Goal: Information Seeking & Learning: Stay updated

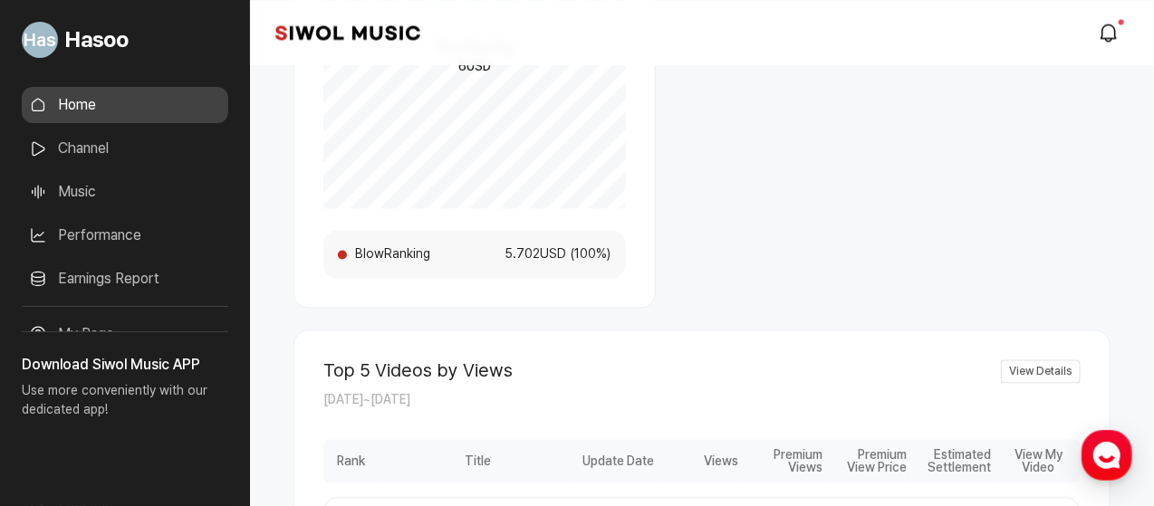
scroll to position [1207, 0]
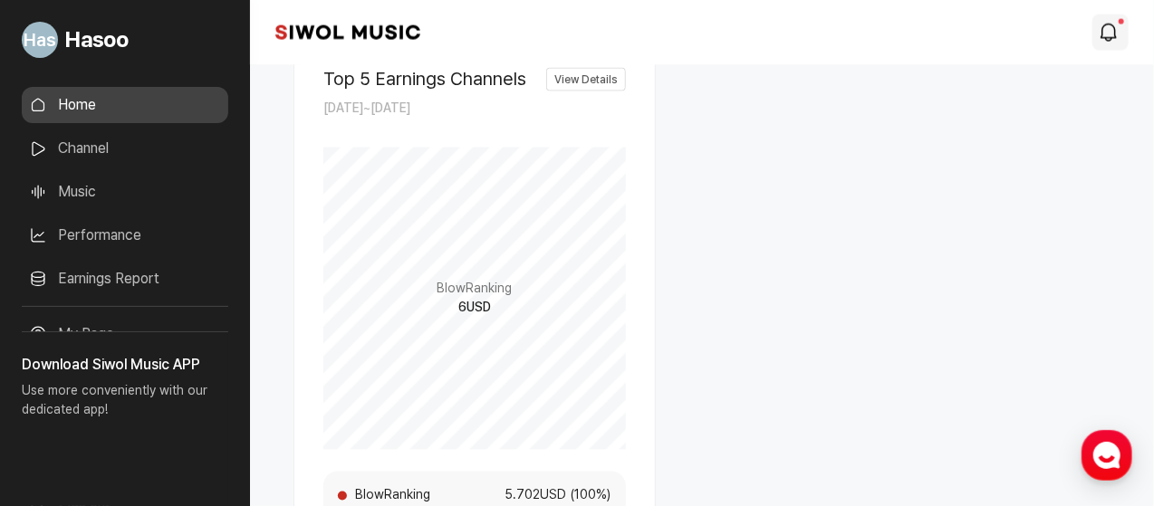
click at [1109, 26] on icon "modal.notifications" at bounding box center [1109, 33] width 22 height 22
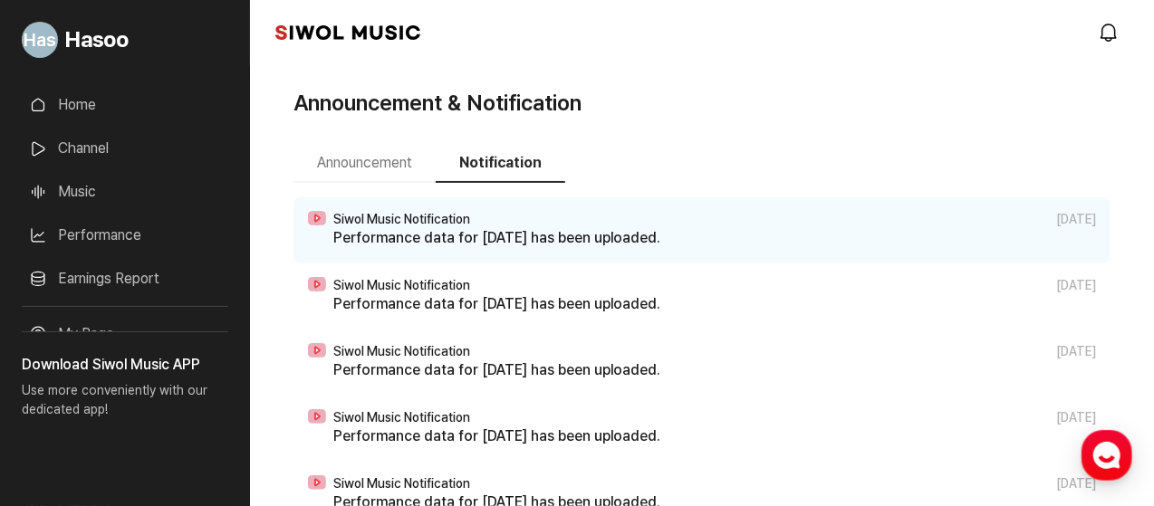
click at [515, 216] on div "Siwol Music Notification [DATE]" at bounding box center [714, 219] width 762 height 15
